Goal: Find specific page/section: Find specific page/section

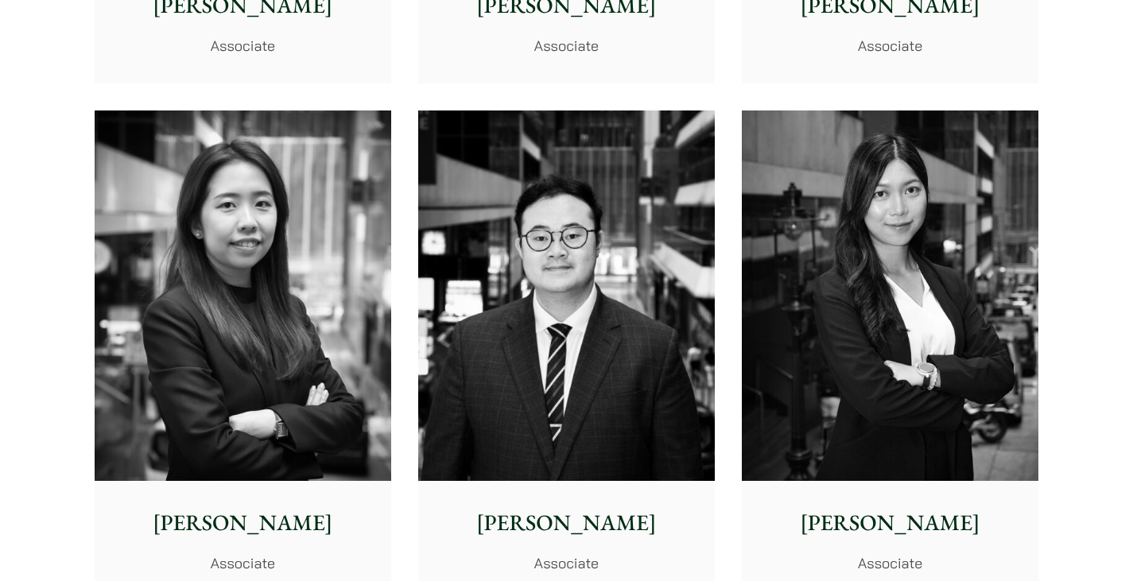
scroll to position [5646, 0]
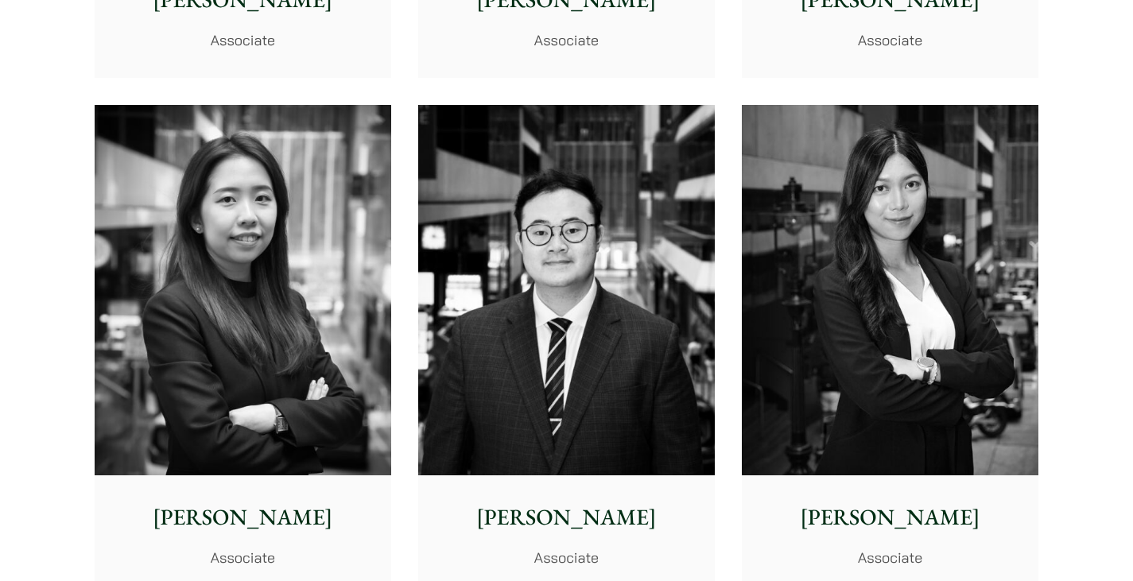
click at [252, 235] on img at bounding box center [243, 290] width 297 height 371
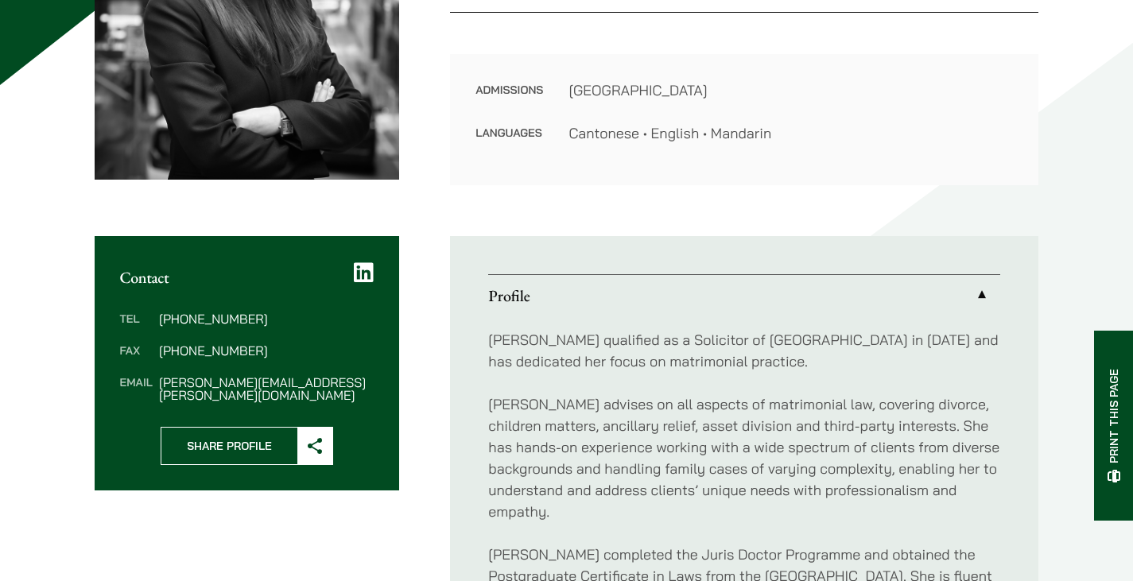
scroll to position [159, 0]
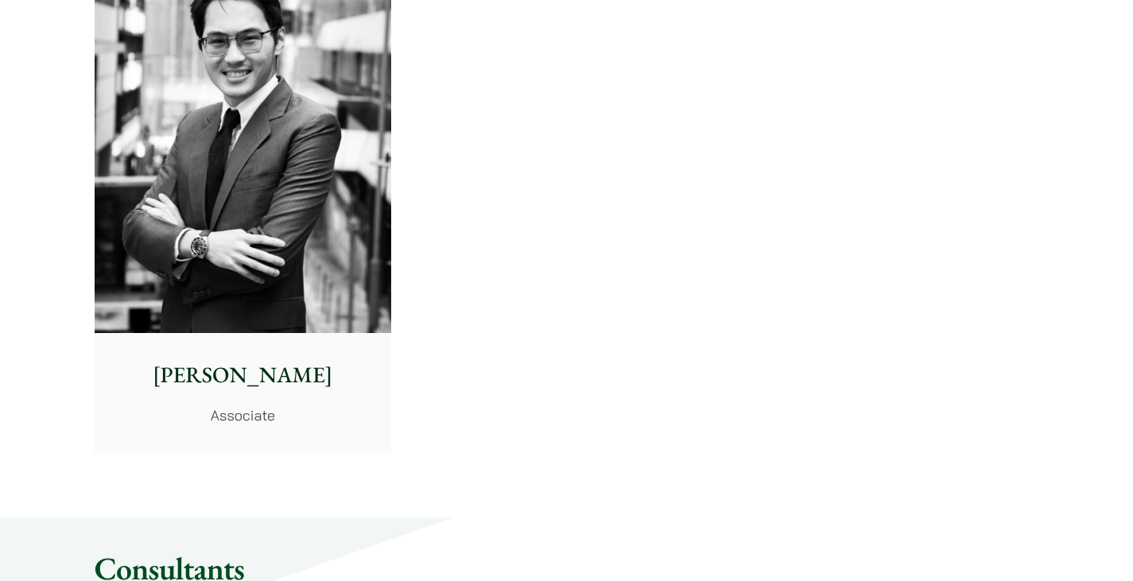
scroll to position [6837, 0]
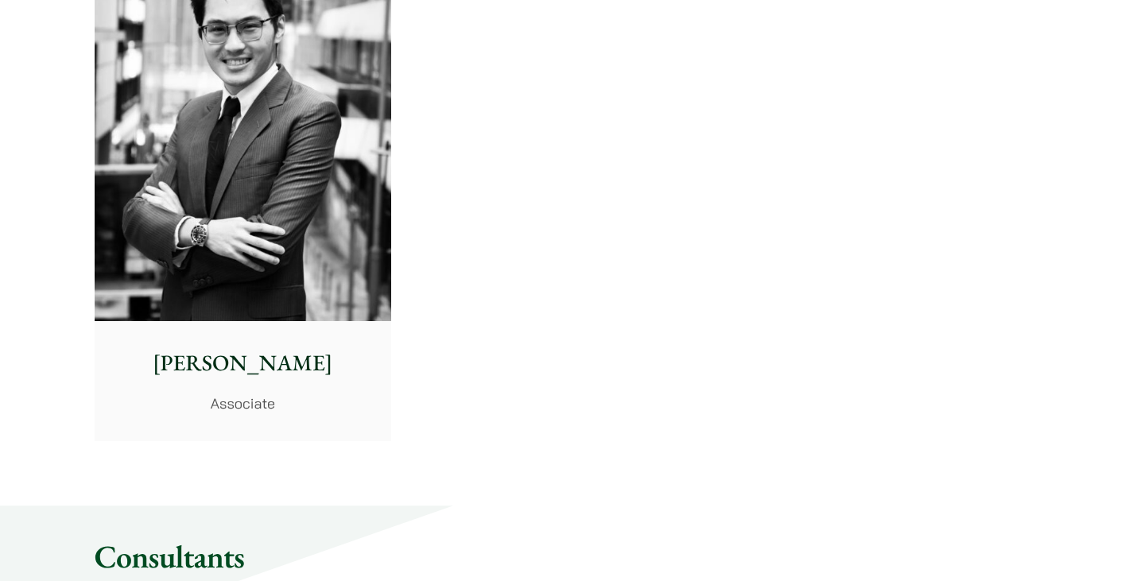
click at [289, 367] on p "Christopher Lin" at bounding box center [242, 363] width 271 height 33
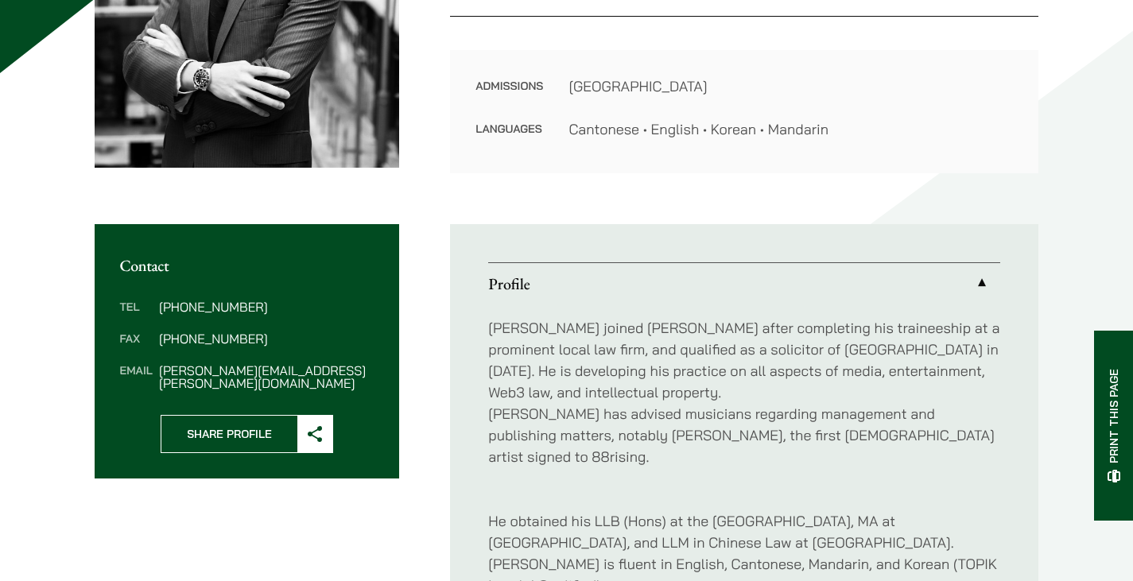
scroll to position [318, 0]
